Goal: Task Accomplishment & Management: Use online tool/utility

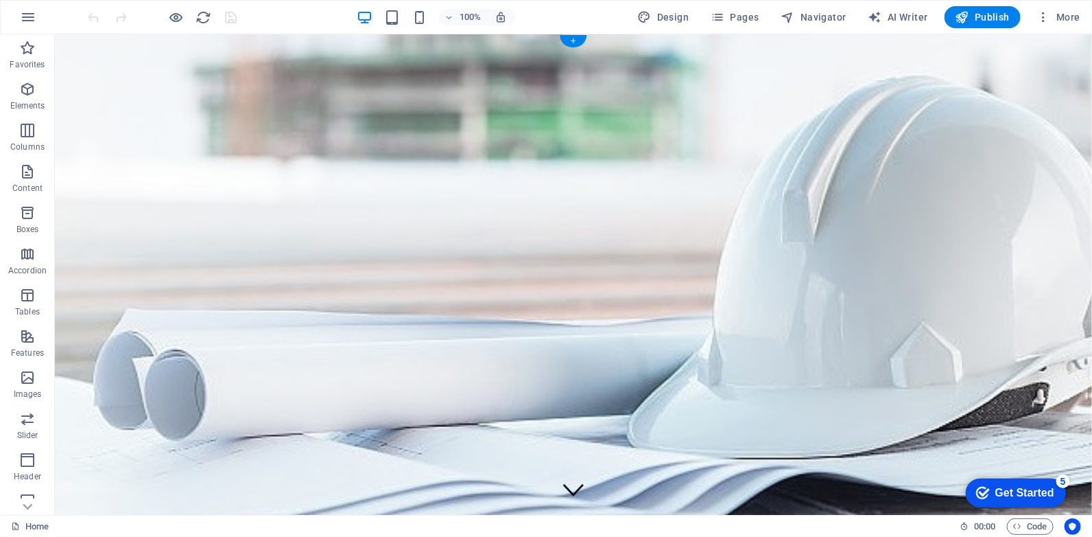
click at [343, 237] on figure at bounding box center [572, 302] width 1037 height 536
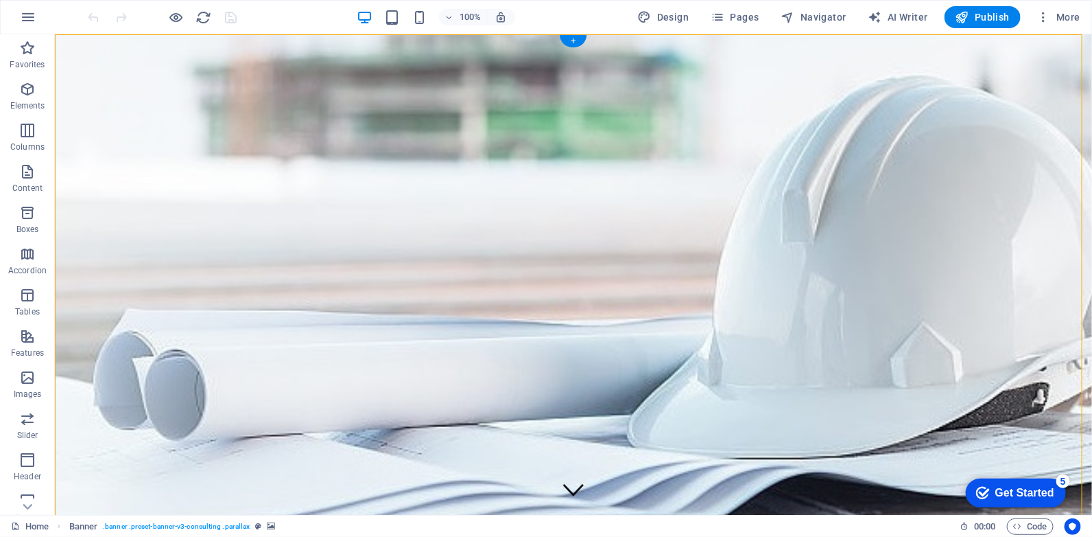
click at [343, 237] on figure at bounding box center [572, 302] width 1037 height 536
select select "px"
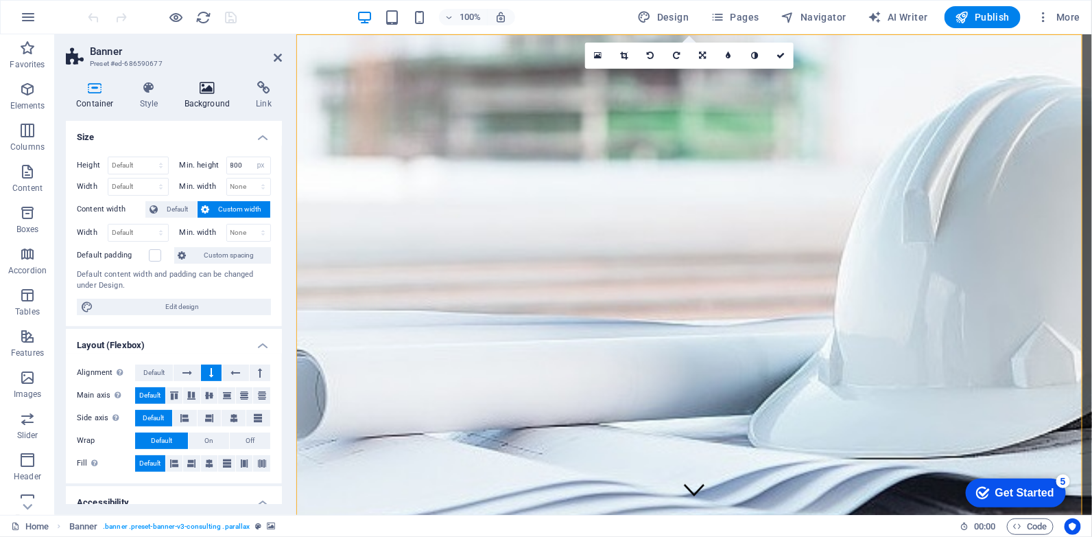
click at [191, 93] on icon at bounding box center [207, 88] width 67 height 14
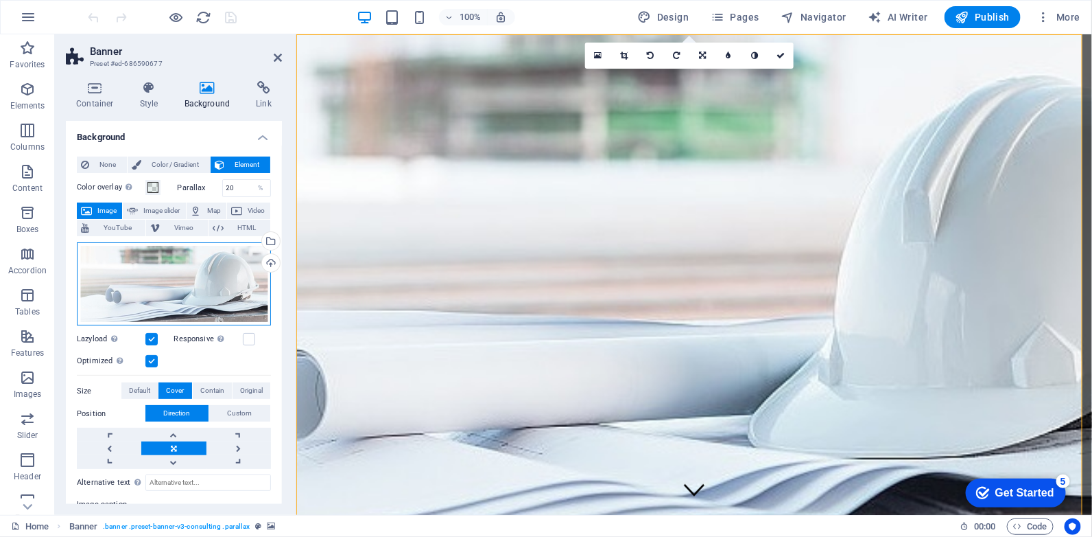
click at [223, 281] on div "Drag files here, click to choose files or select files from Files or our free s…" at bounding box center [174, 284] width 194 height 84
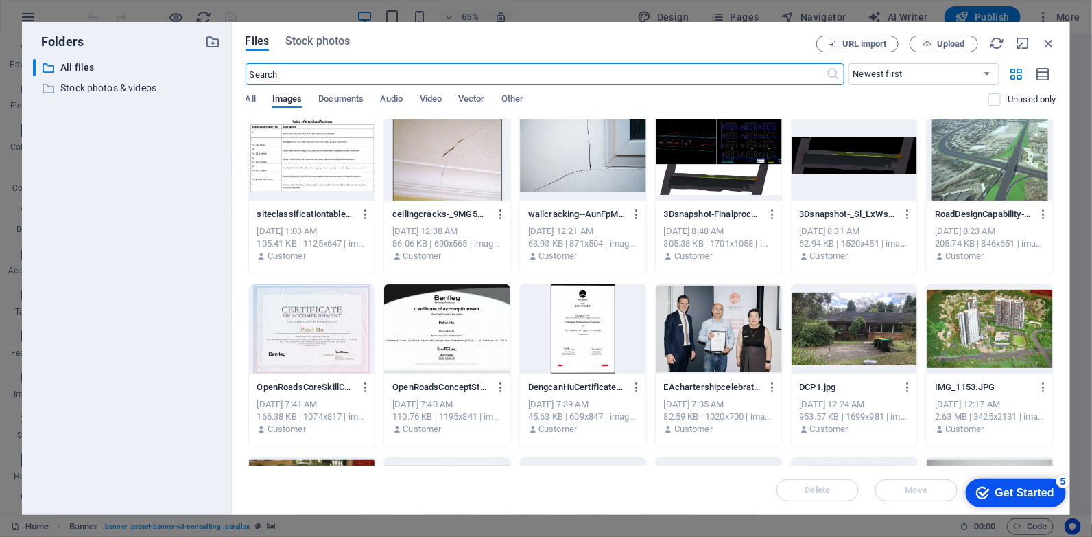
scroll to position [228, 0]
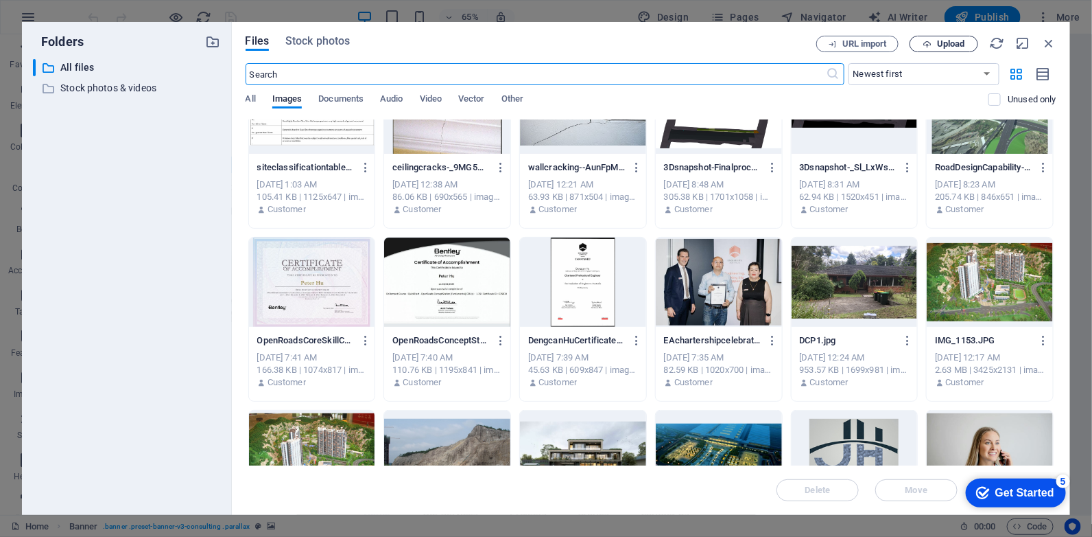
click at [961, 40] on span "Upload" at bounding box center [951, 44] width 28 height 8
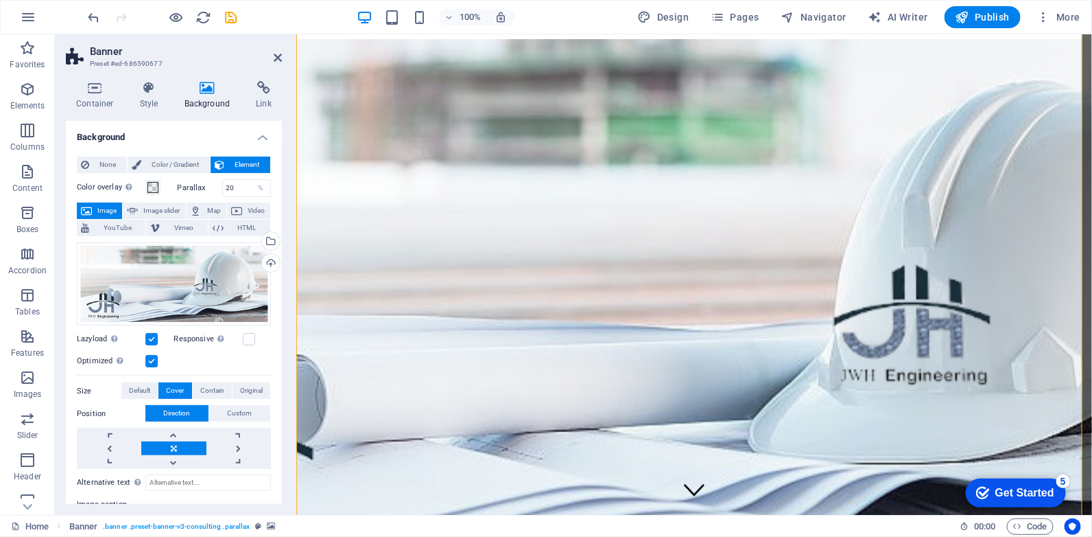
scroll to position [114, 0]
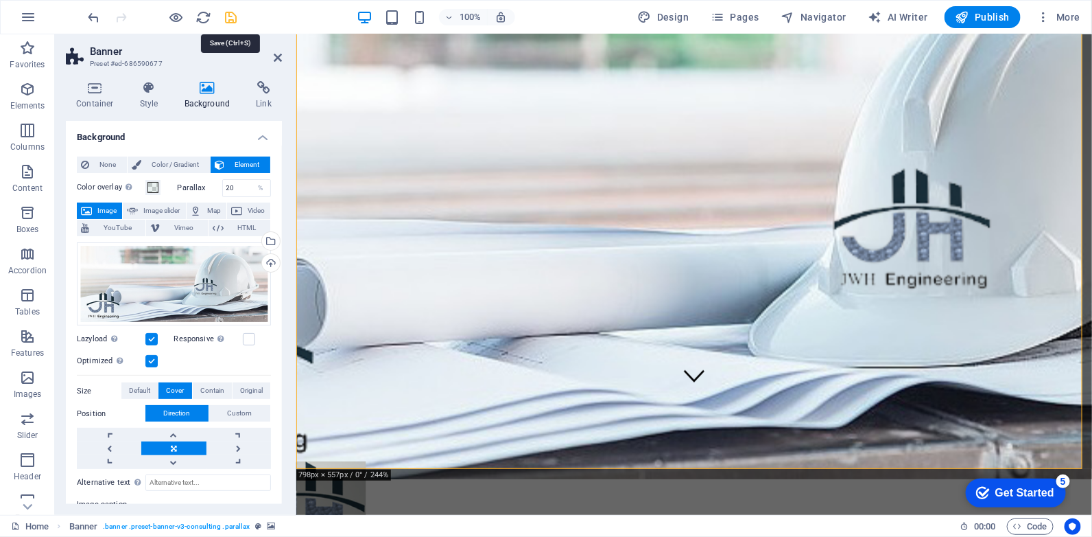
click at [227, 19] on icon "save" at bounding box center [232, 18] width 16 height 16
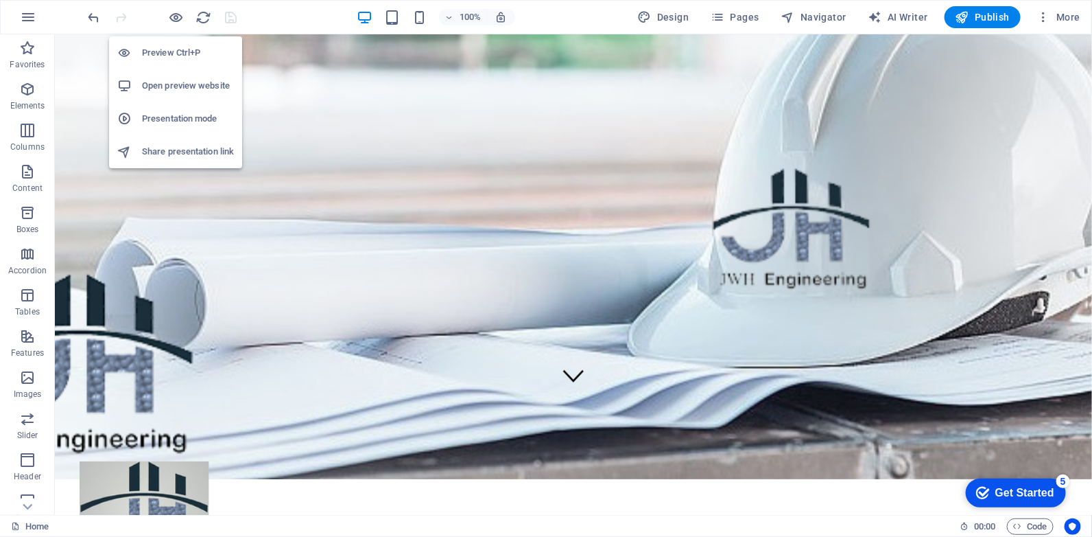
click at [204, 84] on h6 "Open preview website" at bounding box center [188, 86] width 92 height 16
click at [209, 93] on h6 "Open preview website" at bounding box center [188, 86] width 92 height 16
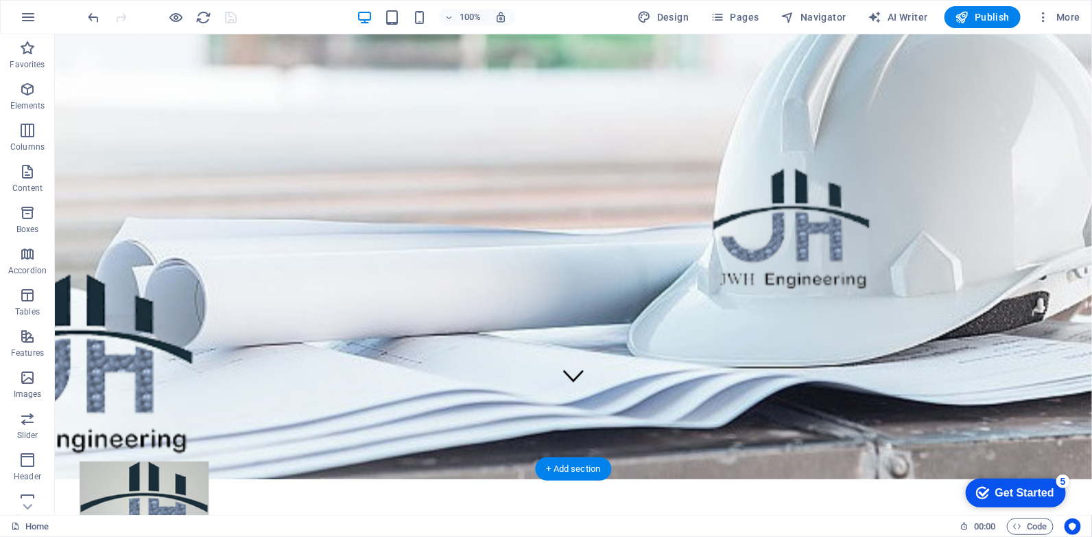
click at [648, 222] on figure at bounding box center [572, 210] width 1037 height 536
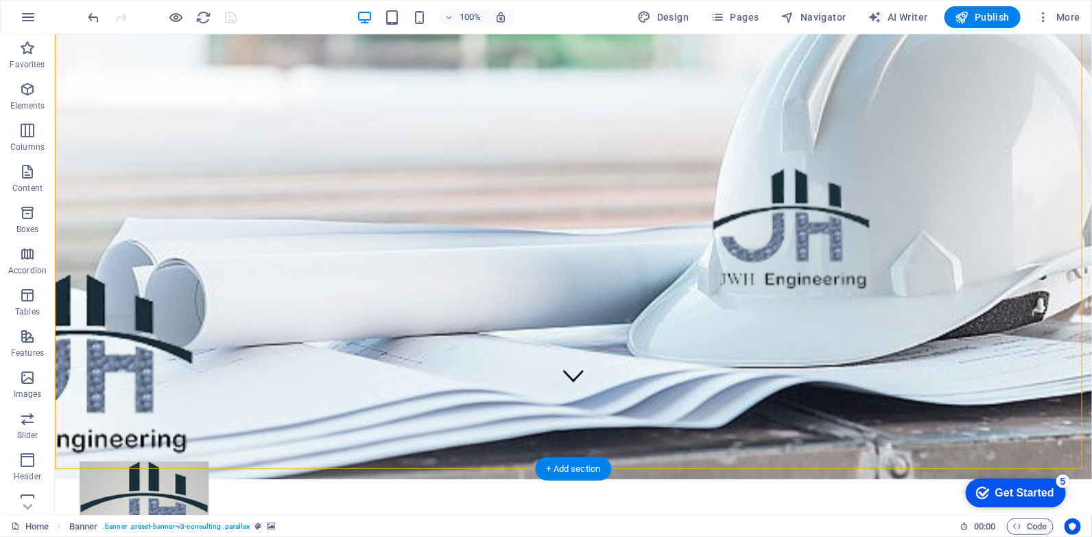
click at [648, 222] on figure at bounding box center [572, 210] width 1037 height 536
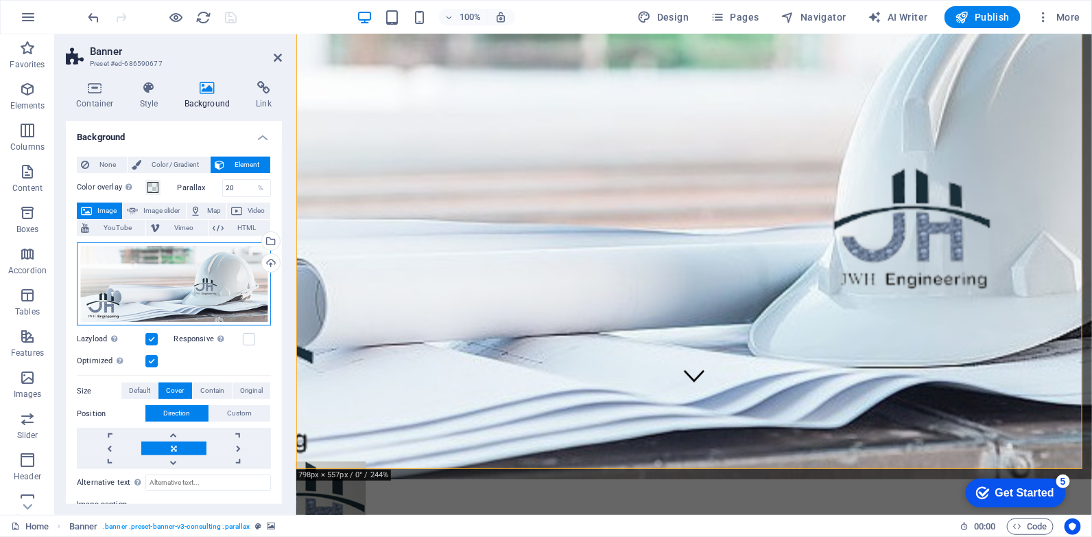
click at [203, 275] on div "Drag files here, click to choose files or select files from Files or our free s…" at bounding box center [174, 284] width 194 height 84
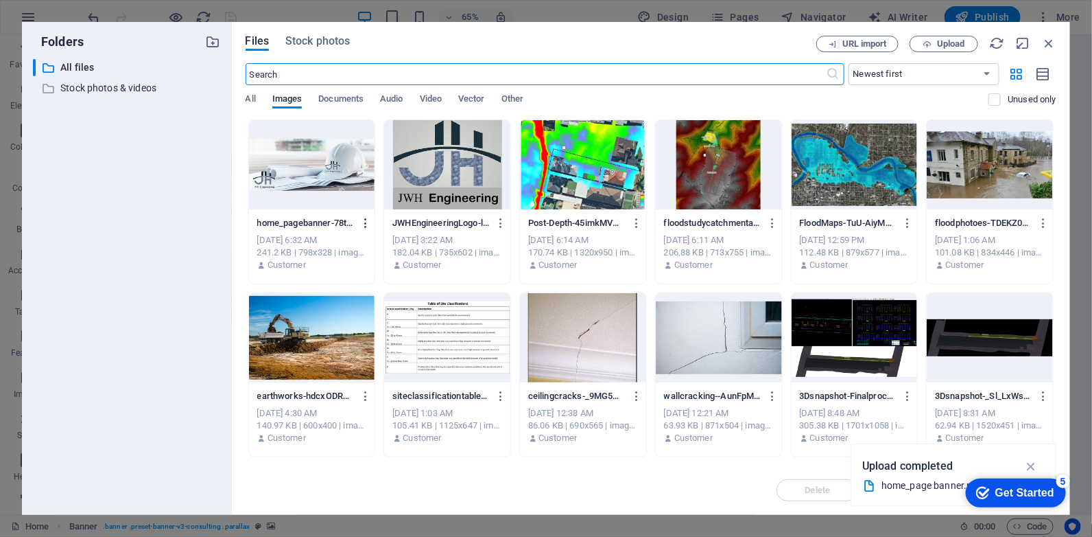
click at [368, 222] on icon "button" at bounding box center [366, 223] width 13 height 12
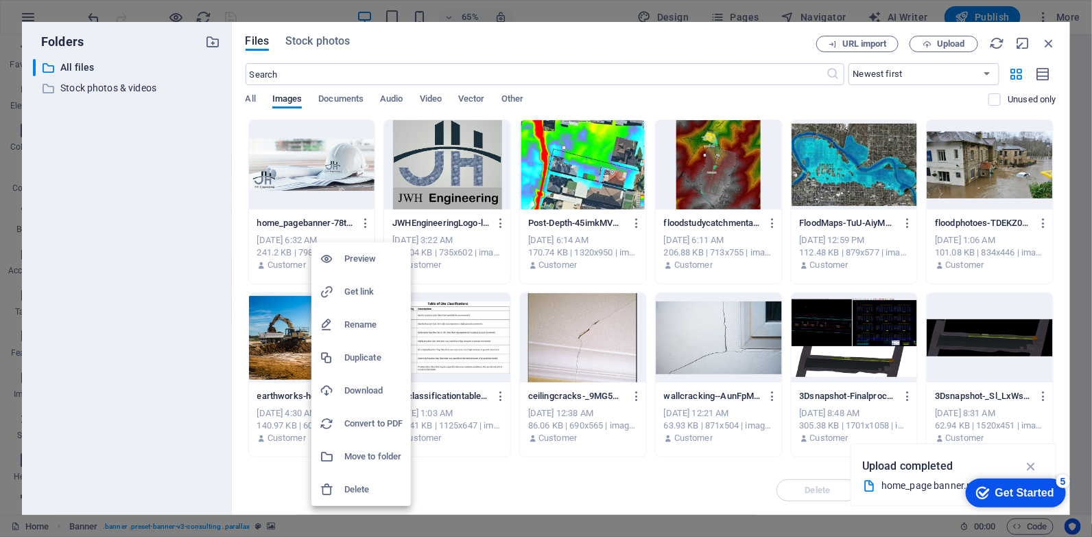
click at [346, 484] on h6 "Delete" at bounding box center [373, 489] width 58 height 16
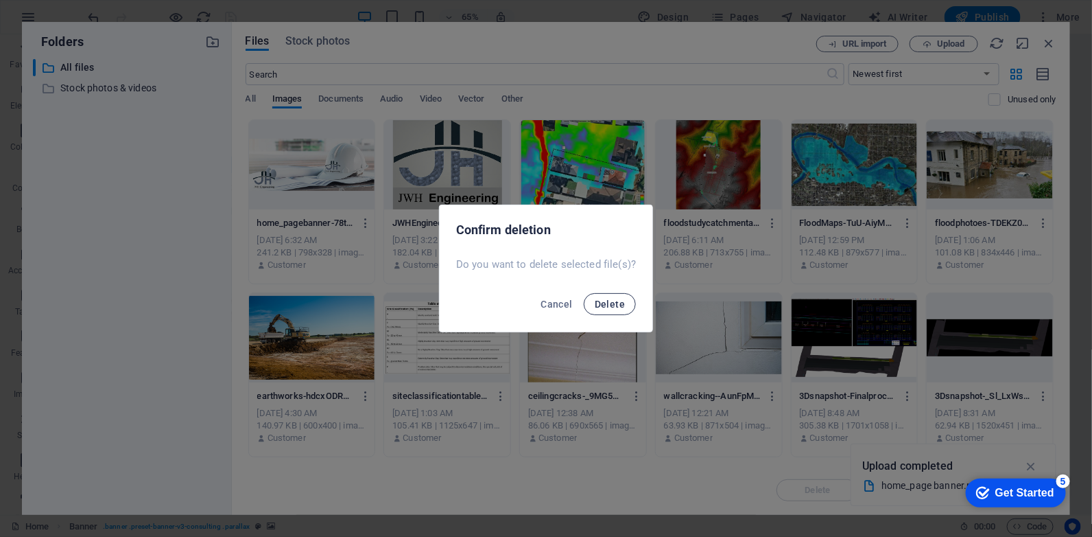
click at [606, 303] on span "Delete" at bounding box center [610, 303] width 30 height 11
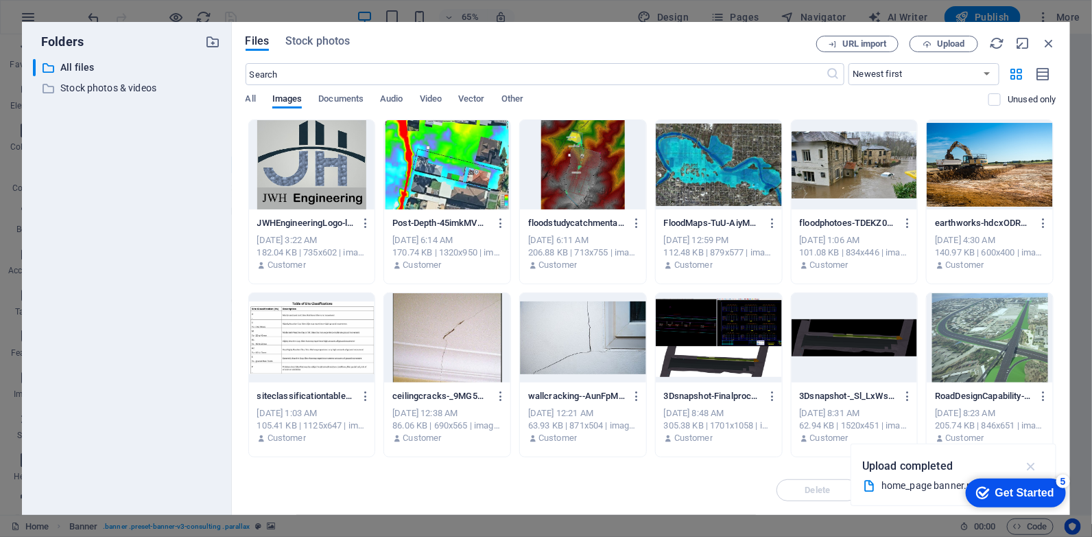
click at [1033, 467] on icon "button" at bounding box center [1032, 465] width 16 height 15
click at [941, 47] on span "Upload" at bounding box center [951, 44] width 28 height 8
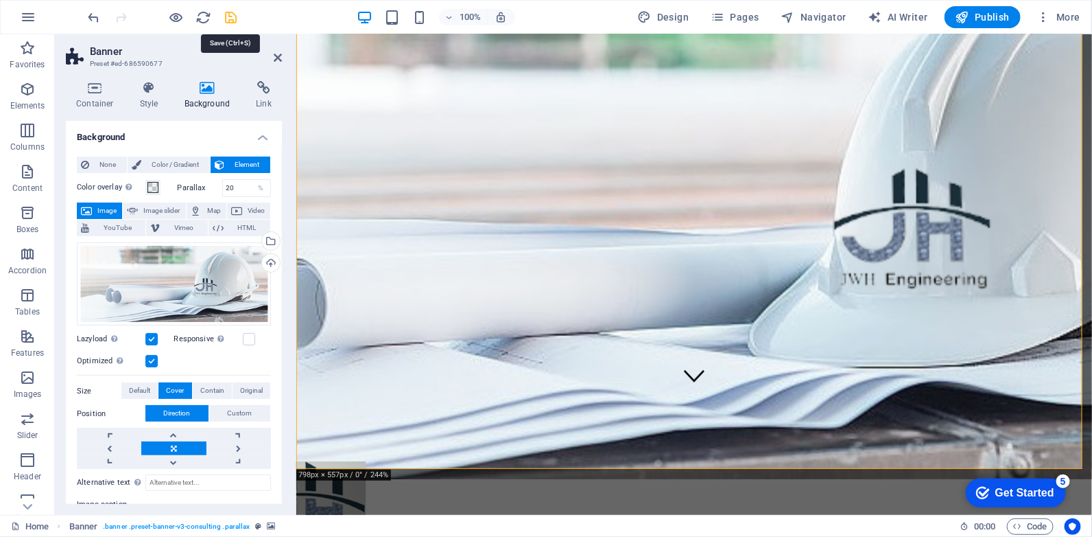
drag, startPoint x: 234, startPoint y: 18, endPoint x: 190, endPoint y: 3, distance: 46.2
click at [234, 18] on icon "save" at bounding box center [232, 18] width 16 height 16
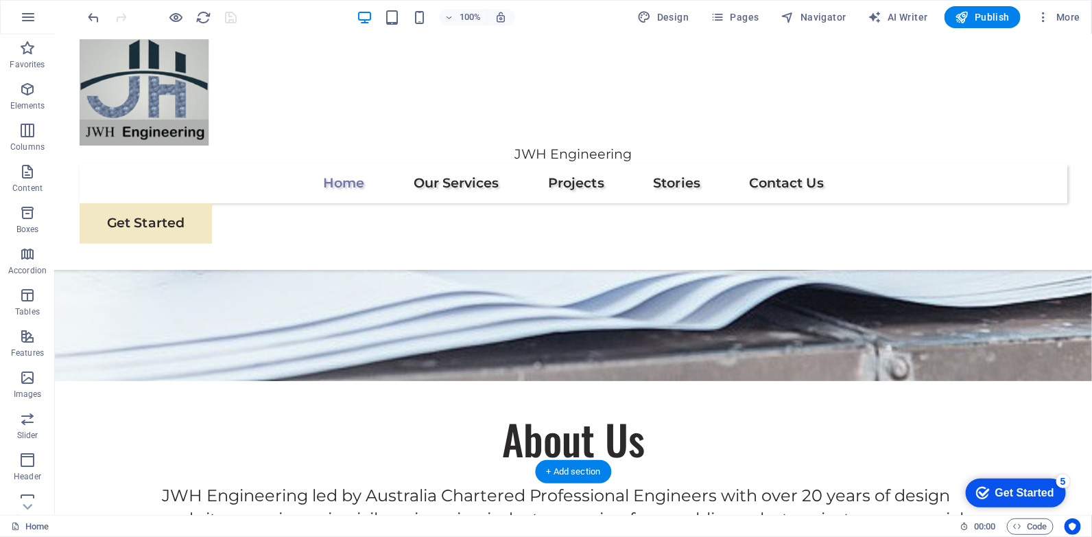
scroll to position [0, 0]
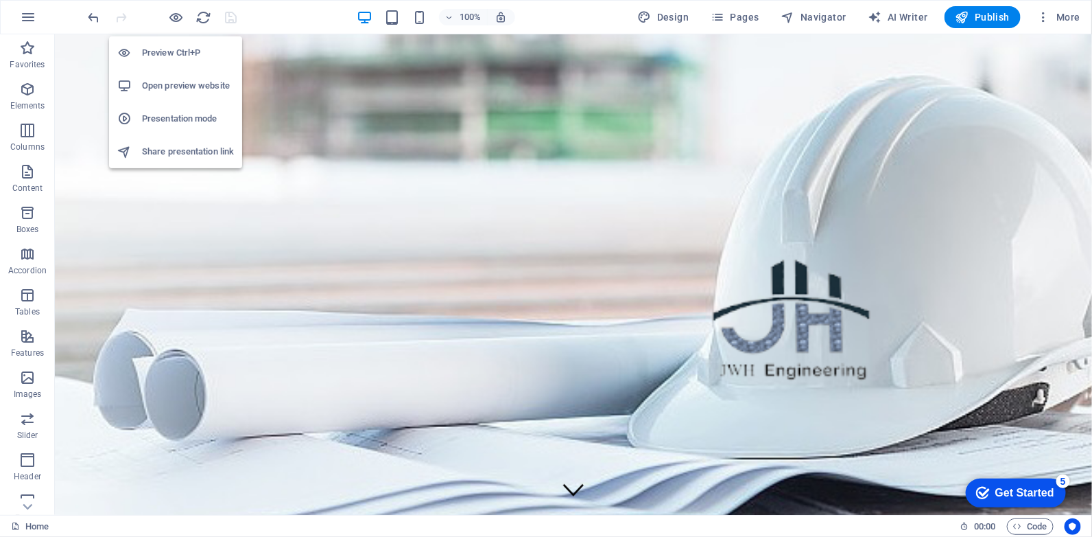
click at [210, 85] on h6 "Open preview website" at bounding box center [188, 86] width 92 height 16
click at [193, 51] on h6 "Preview Ctrl+P" at bounding box center [188, 53] width 92 height 16
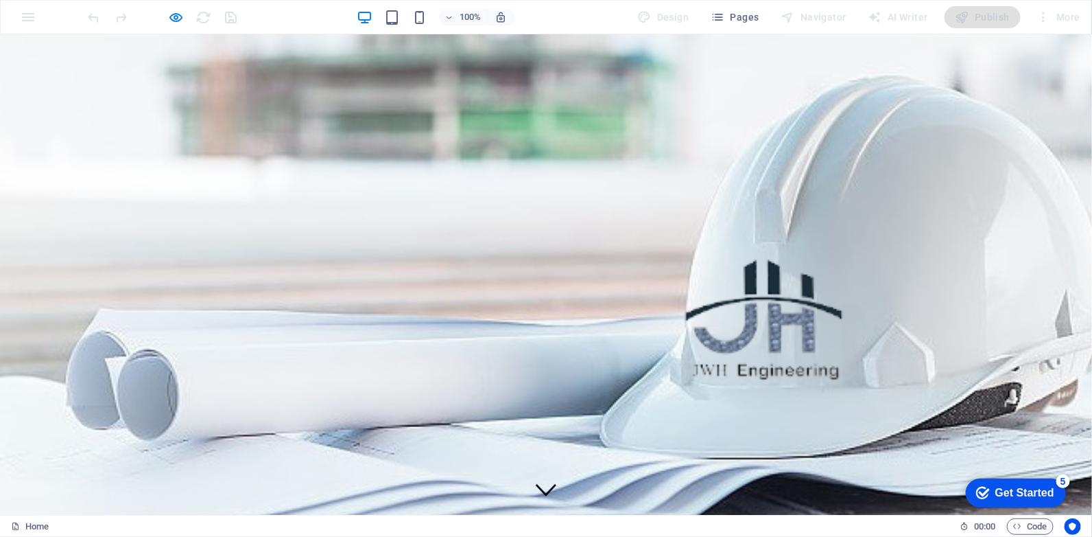
click at [358, 268] on div at bounding box center [546, 302] width 1092 height 536
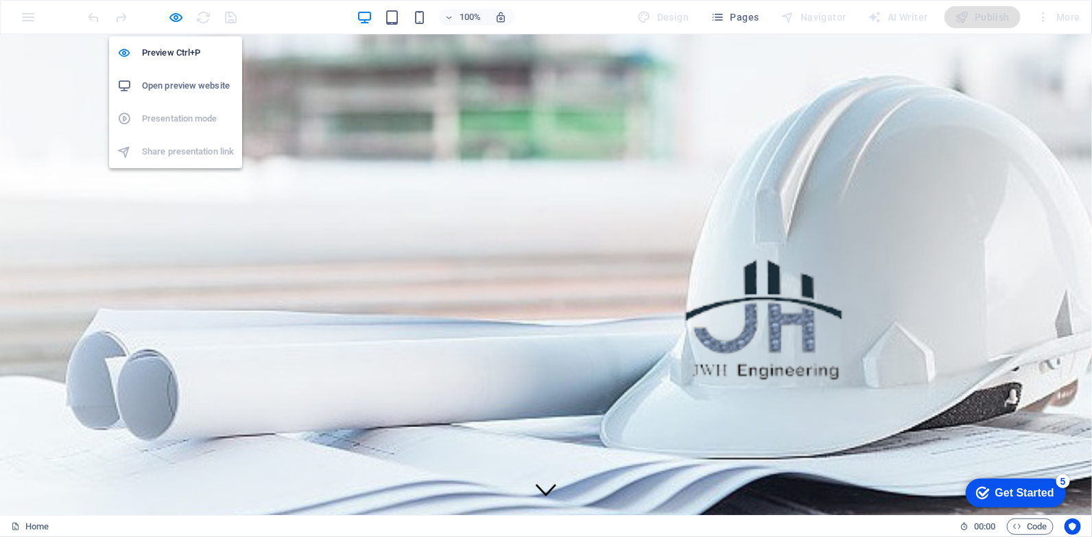
click at [200, 89] on h6 "Open preview website" at bounding box center [188, 86] width 92 height 16
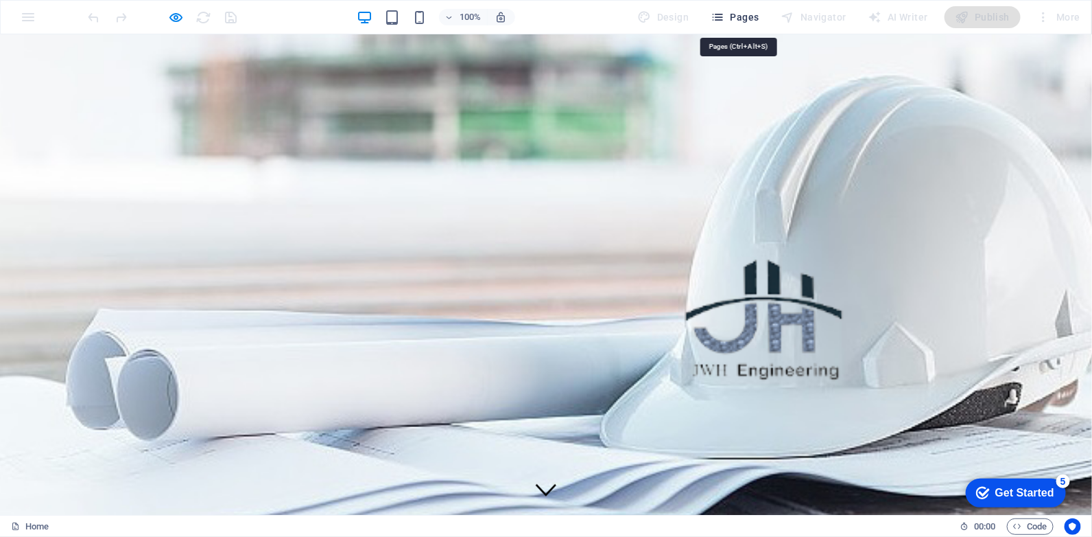
click at [747, 14] on span "Pages" at bounding box center [735, 17] width 48 height 14
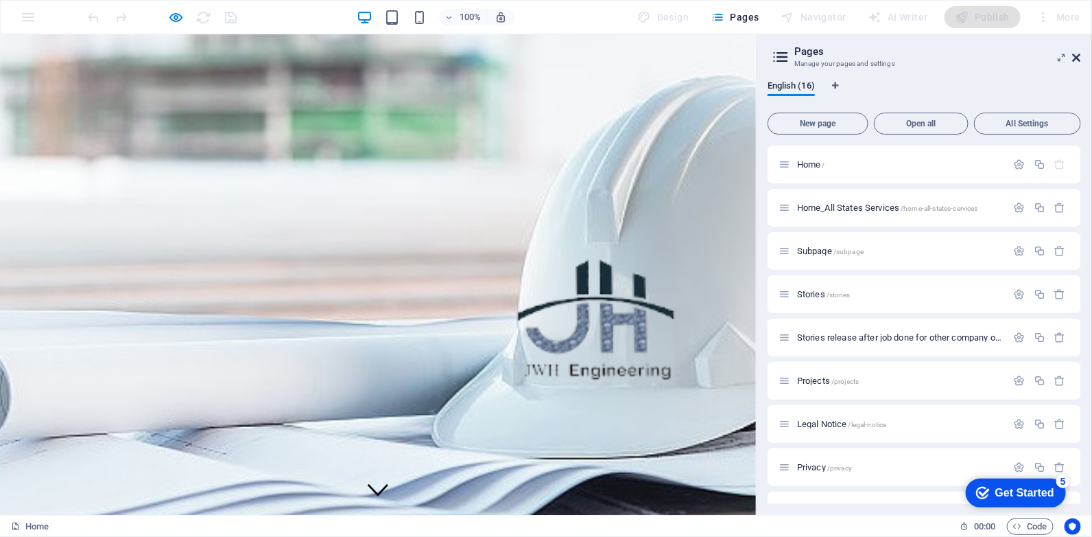
click at [1081, 58] on icon at bounding box center [1077, 57] width 8 height 11
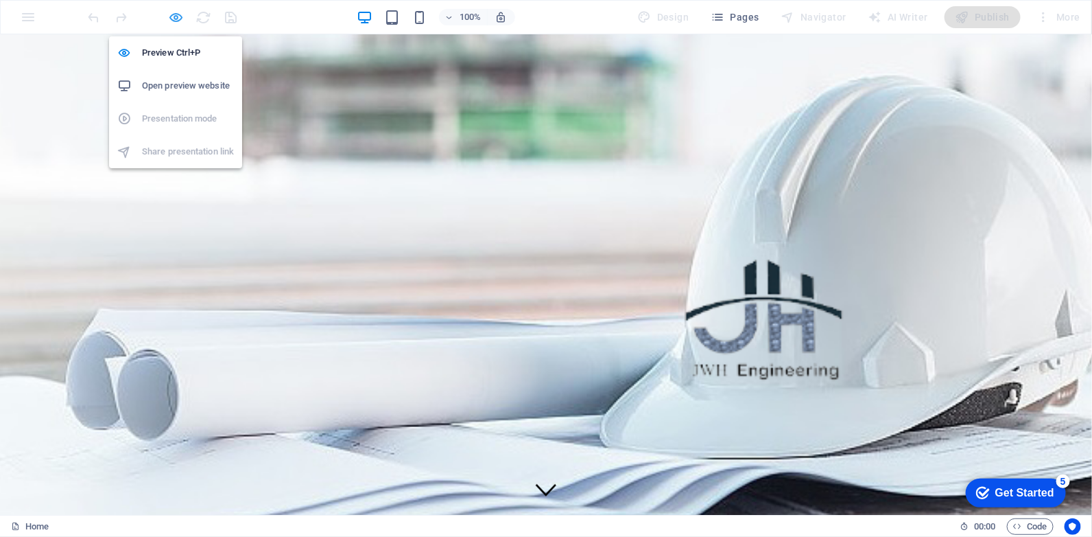
click at [175, 21] on icon "button" at bounding box center [177, 18] width 16 height 16
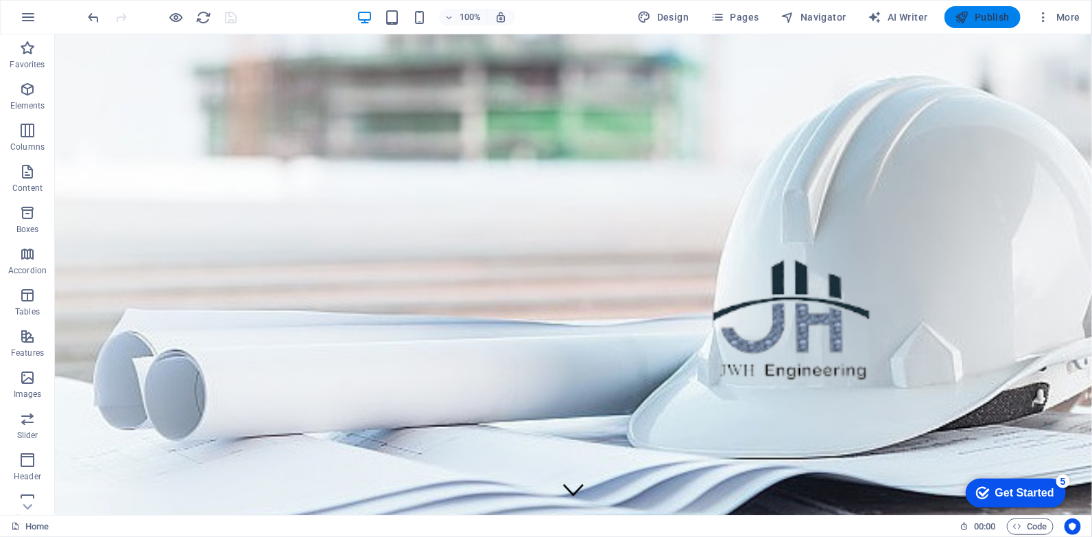
click at [1005, 19] on span "Publish" at bounding box center [983, 17] width 54 height 14
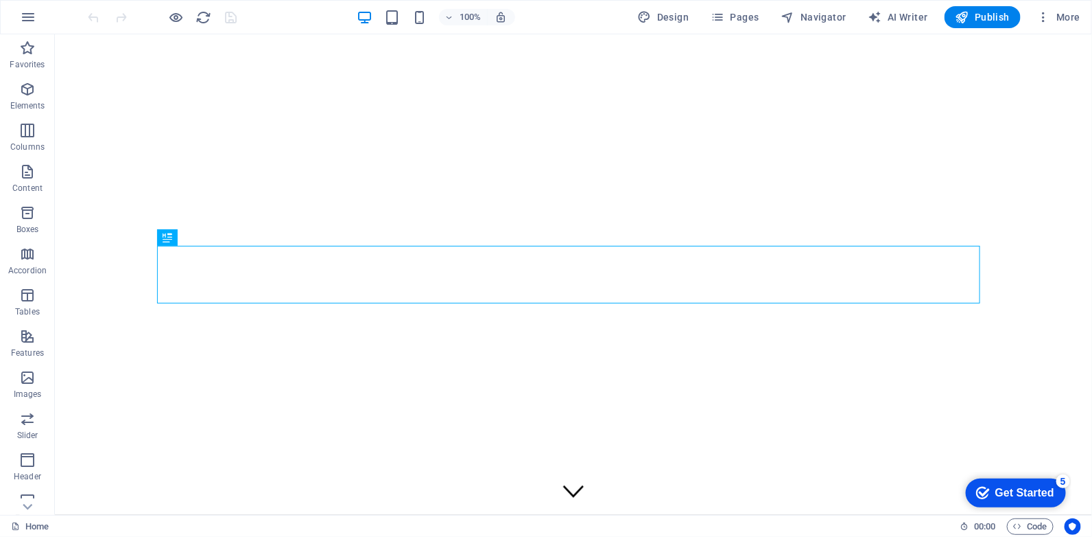
scroll to position [392, 0]
